Goal: Information Seeking & Learning: Learn about a topic

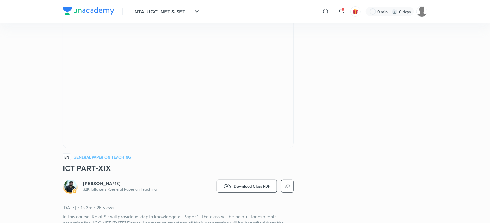
scroll to position [49, 0]
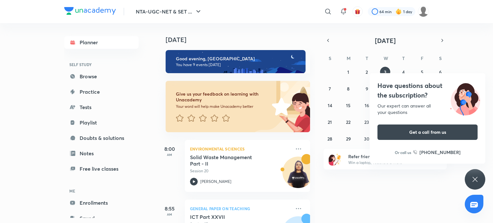
click at [473, 178] on icon at bounding box center [475, 179] width 8 height 8
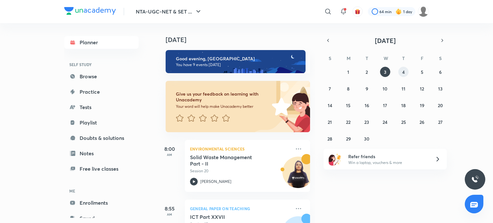
click at [403, 72] on abbr "4" at bounding box center [403, 72] width 3 height 6
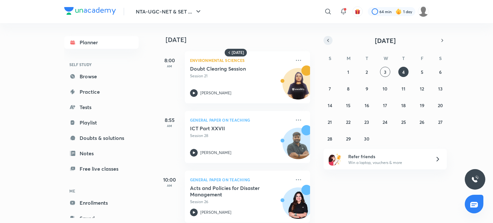
click at [327, 41] on icon "button" at bounding box center [327, 41] width 5 height 6
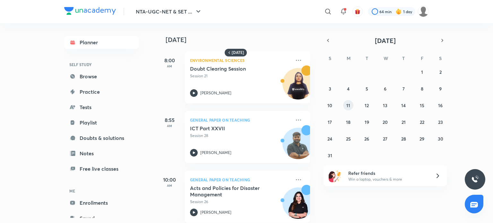
click at [347, 105] on abbr "11" at bounding box center [348, 105] width 4 height 6
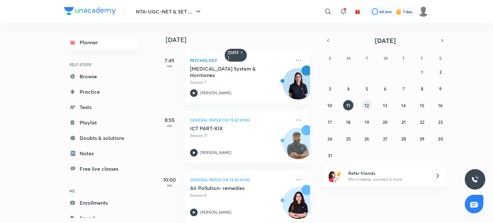
click at [366, 105] on abbr "12" at bounding box center [366, 105] width 4 height 6
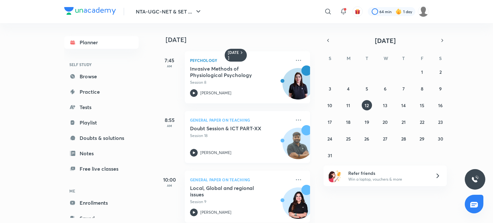
click at [216, 141] on div "Doubt Session & ICT PART-XX Session 18 Rajat Kumar" at bounding box center [240, 140] width 101 height 31
